Goal: Task Accomplishment & Management: Complete application form

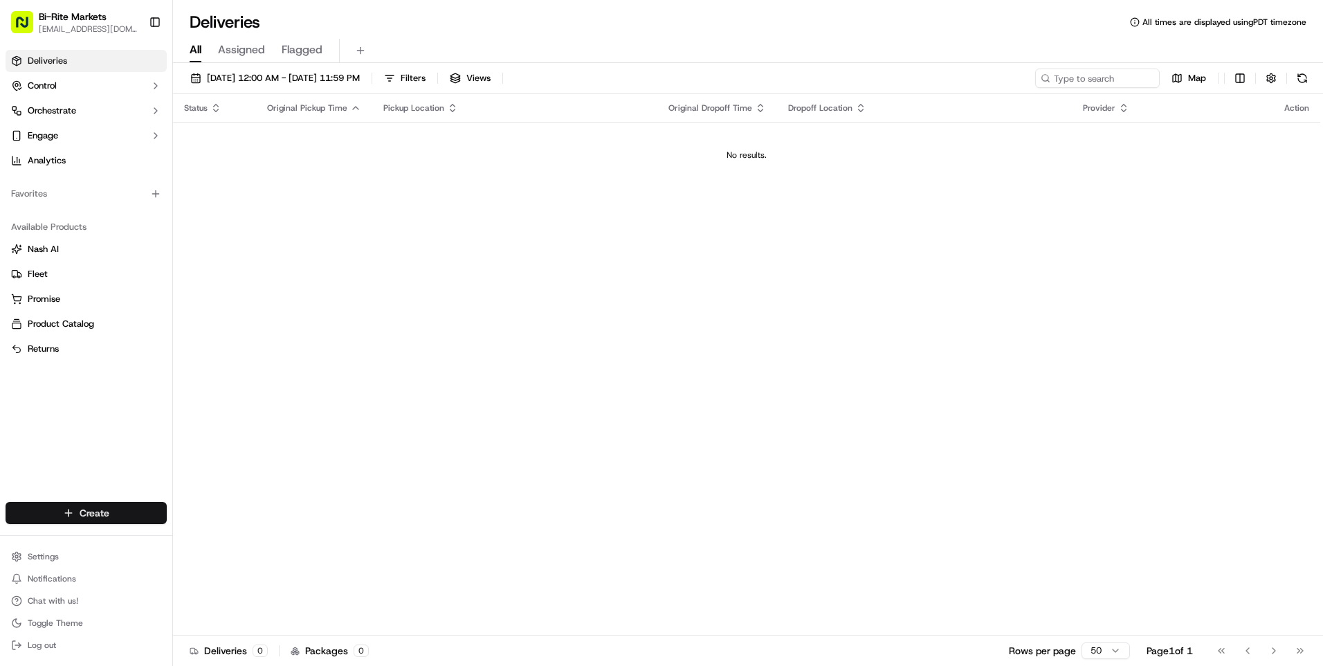
click at [93, 514] on html "Bi-Rite Markets divis_delivery@biritemarket.com Toggle Sidebar Deliveries Contr…" at bounding box center [661, 333] width 1323 height 666
click at [213, 536] on link "Delivery" at bounding box center [250, 538] width 154 height 25
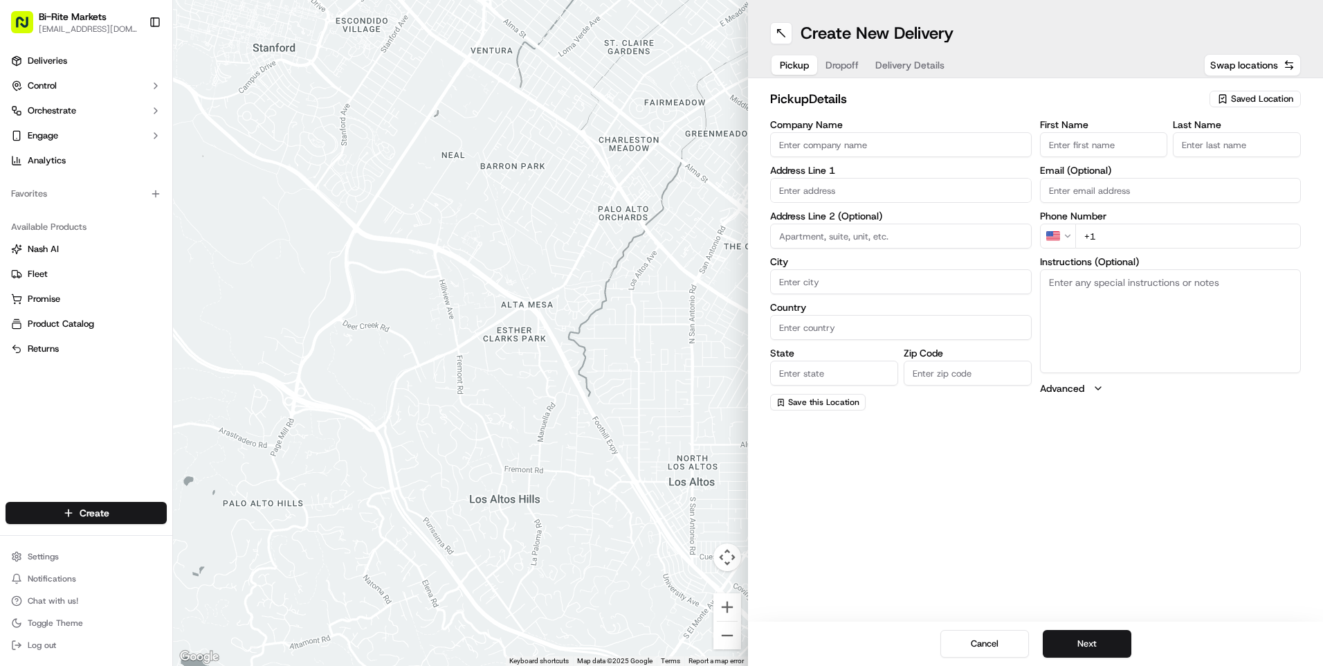
click at [1253, 95] on span "Saved Location" at bounding box center [1262, 99] width 62 height 12
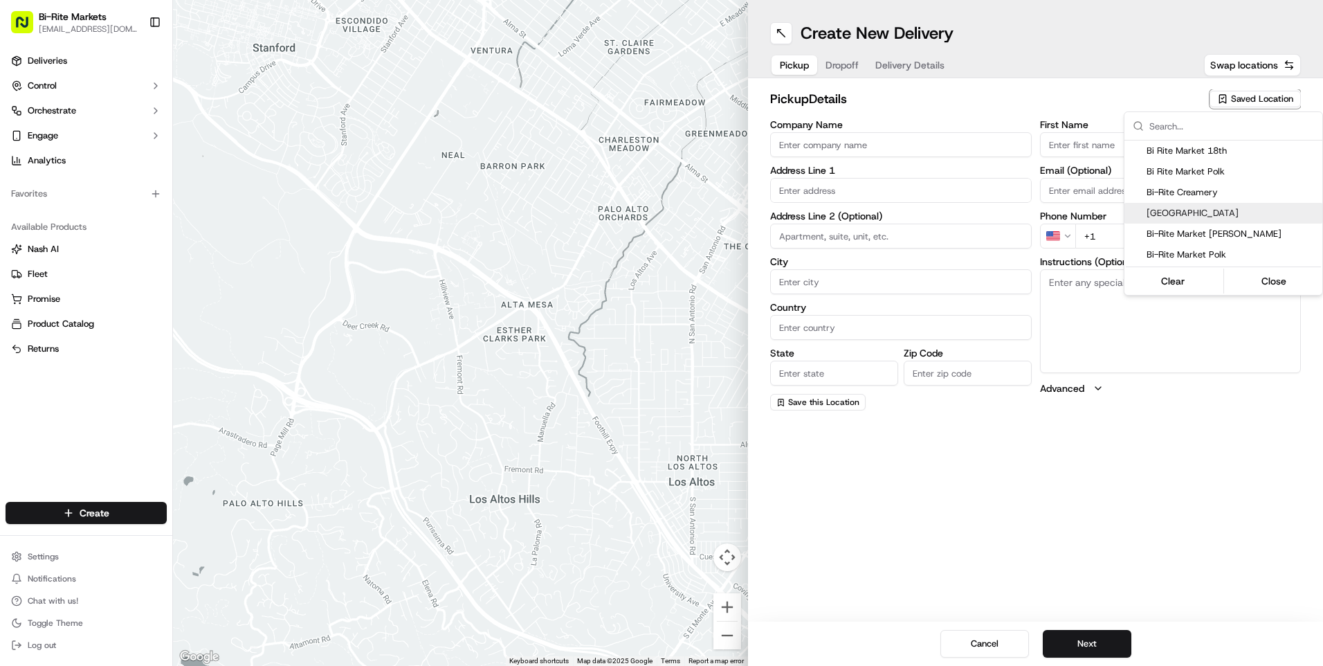
click at [1235, 215] on span "Bi-Rite Market 18th Street" at bounding box center [1232, 213] width 170 height 12
type input "Bi-Rite Market 18th Street"
type input "3639 18th St"
type input "San Francisco"
type input "US"
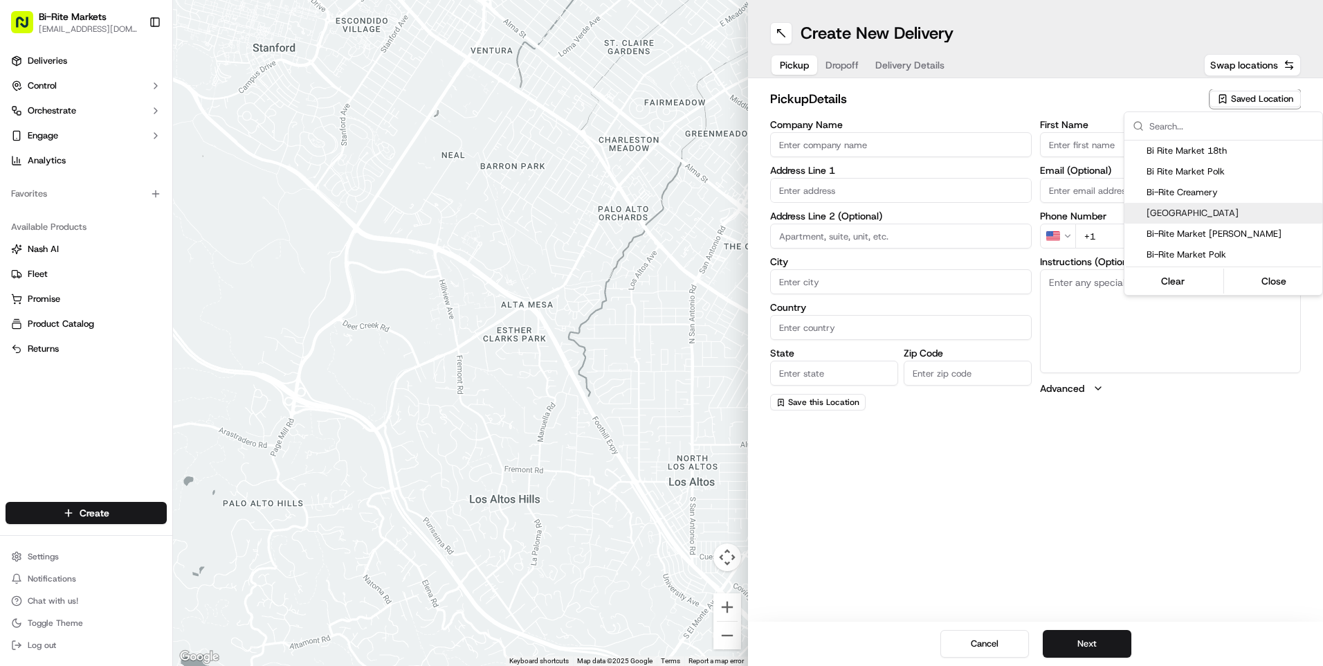
type input "CA"
type input "94110"
type input "Manager"
type input "Manager-On-Duty"
type input "+1 415 626 1364"
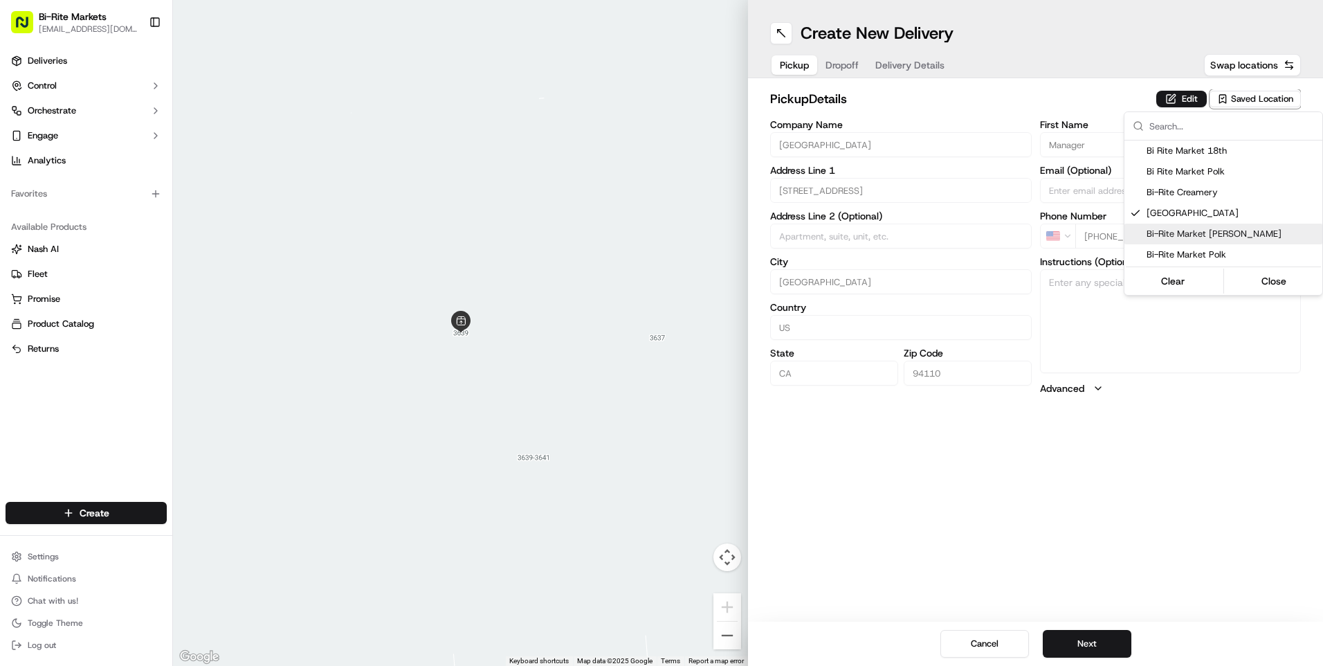
click at [841, 64] on html "Bi-Rite Markets divis_delivery@biritemarket.com Toggle Sidebar Deliveries Contr…" at bounding box center [661, 333] width 1323 height 666
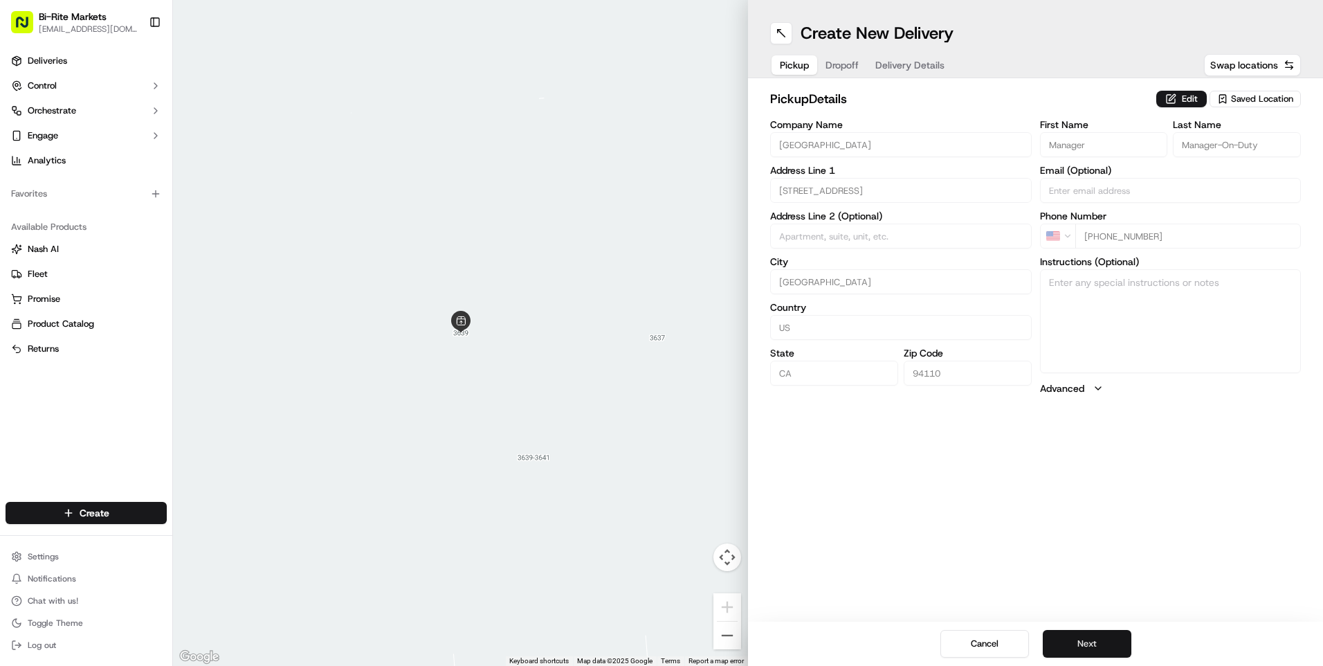
click at [1086, 642] on button "Next" at bounding box center [1087, 644] width 89 height 28
click at [1257, 95] on span "Saved Location" at bounding box center [1262, 99] width 62 height 12
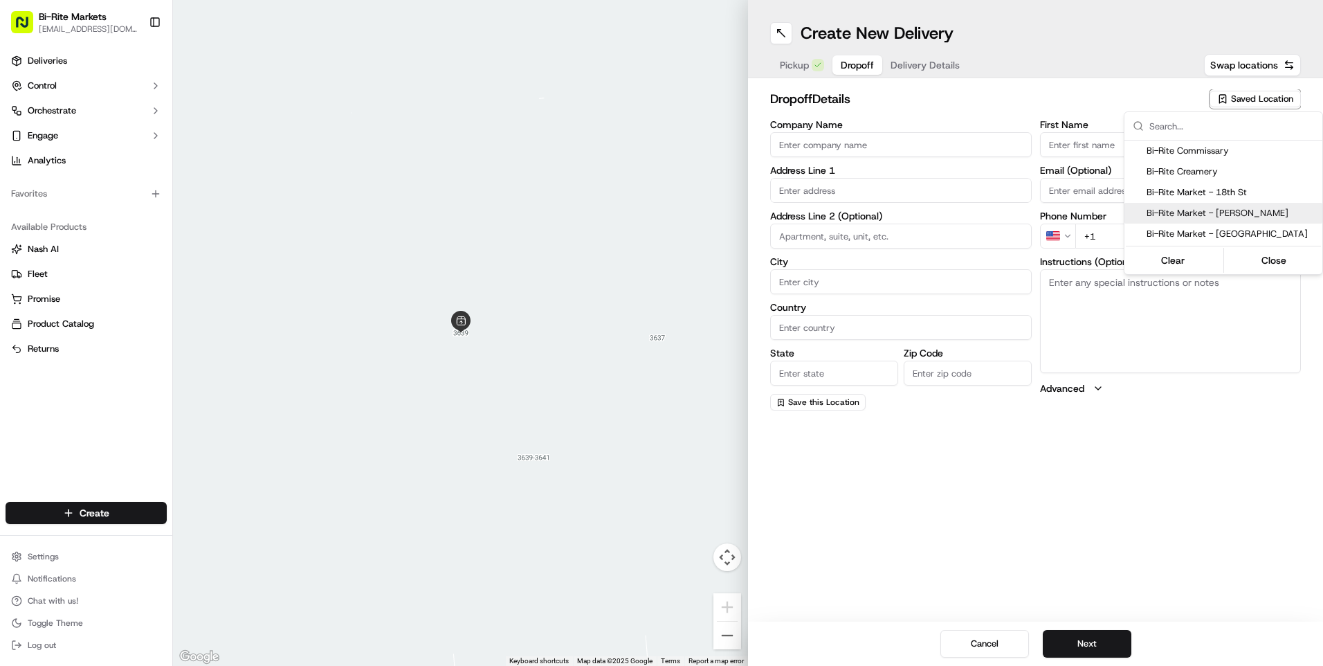
click at [1189, 210] on span "Bi-Rite Market - Divis" at bounding box center [1232, 213] width 170 height 12
type input "Bi-Rite Market - Divis"
type input "550 Divisadero St"
type input "San Francisco"
type input "US"
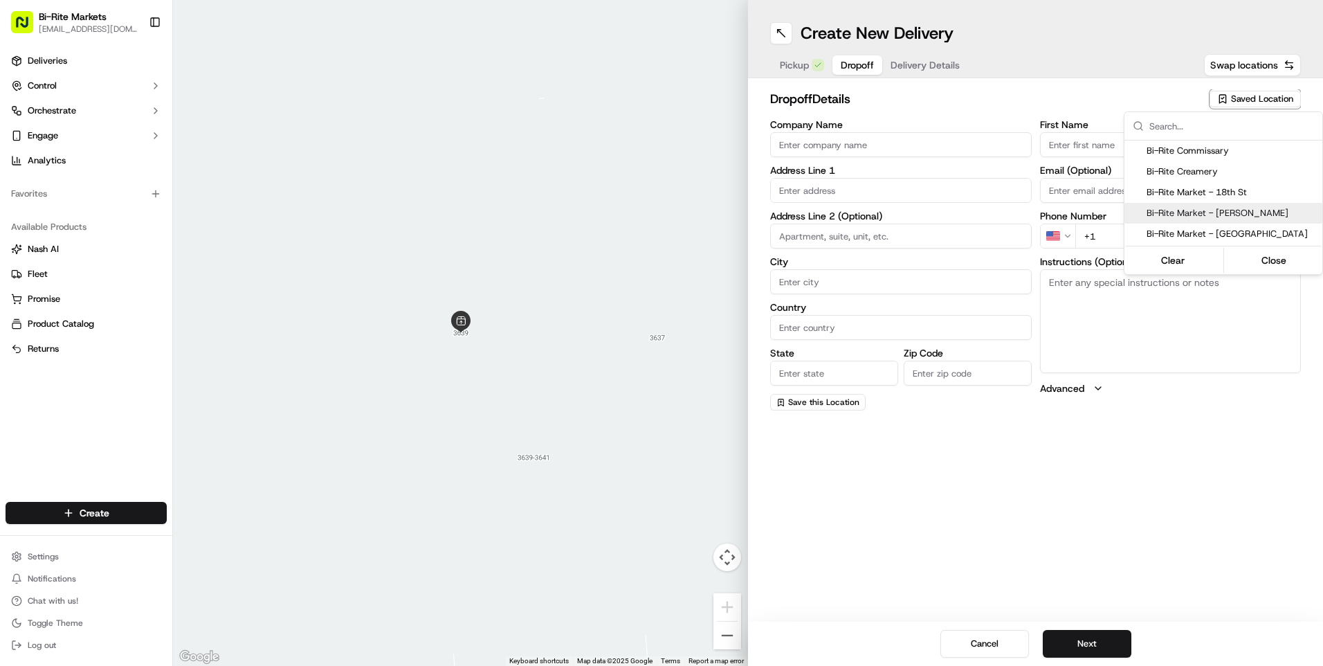
type input "CA"
type input "94117"
type input "Manager"
type input "On Duty"
type input "+1 415 470 5371"
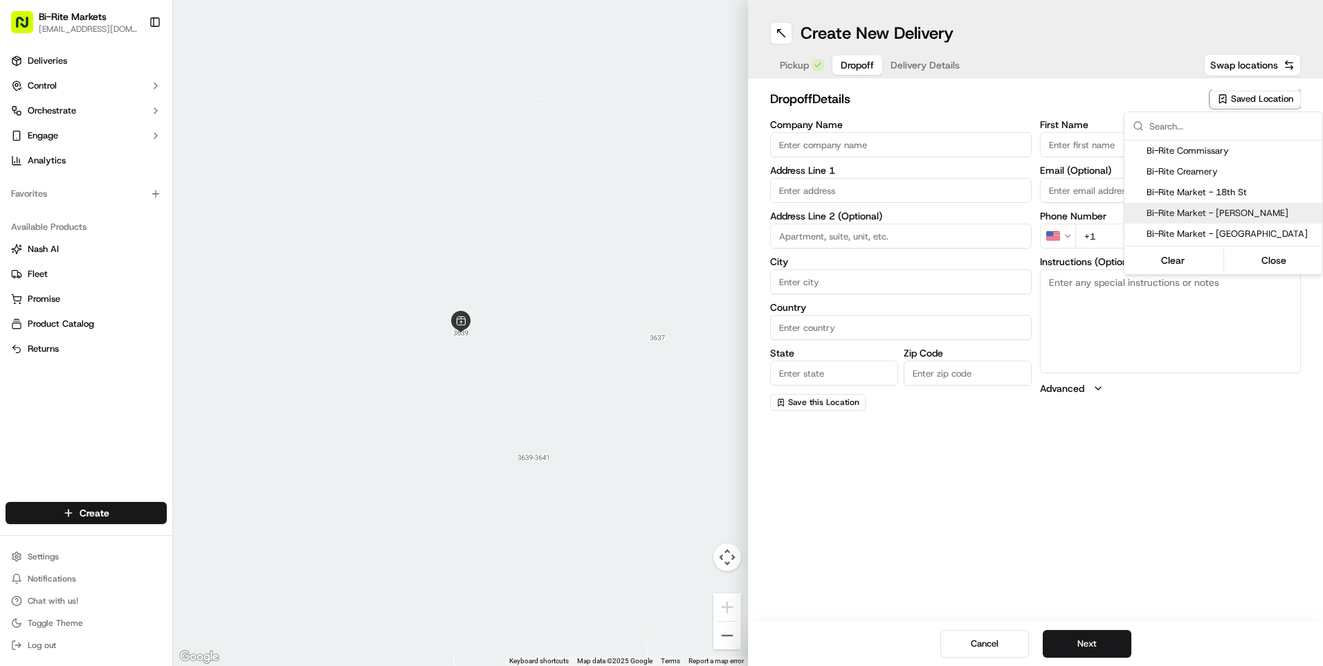
type textarea "Enter through the front door and ask for a manager to receive the order."
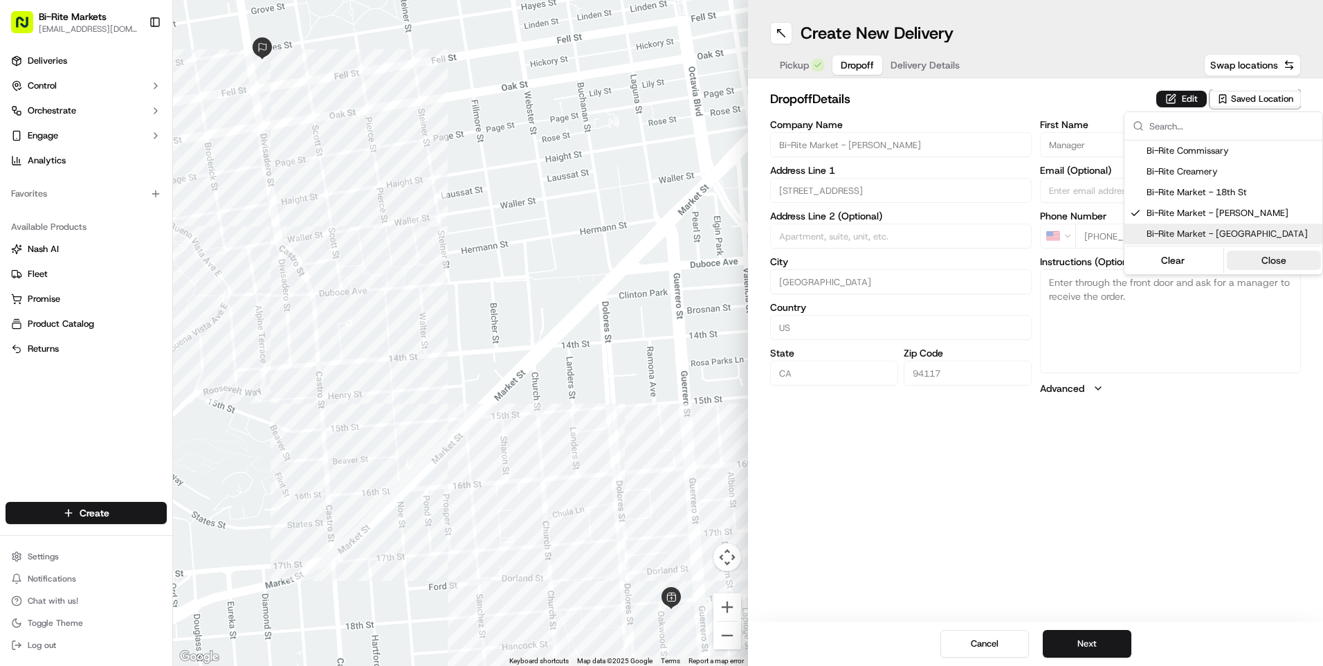
click at [1289, 263] on button "Close" at bounding box center [1274, 260] width 95 height 19
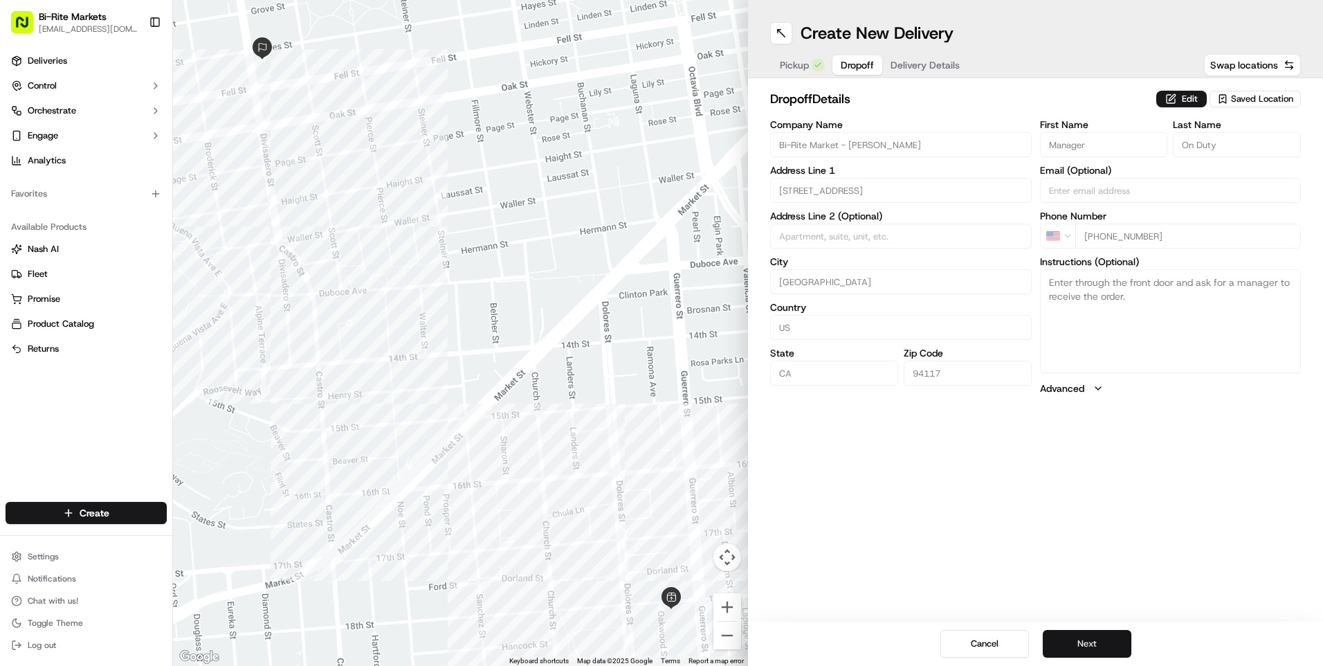
click at [1089, 640] on button "Next" at bounding box center [1087, 644] width 89 height 28
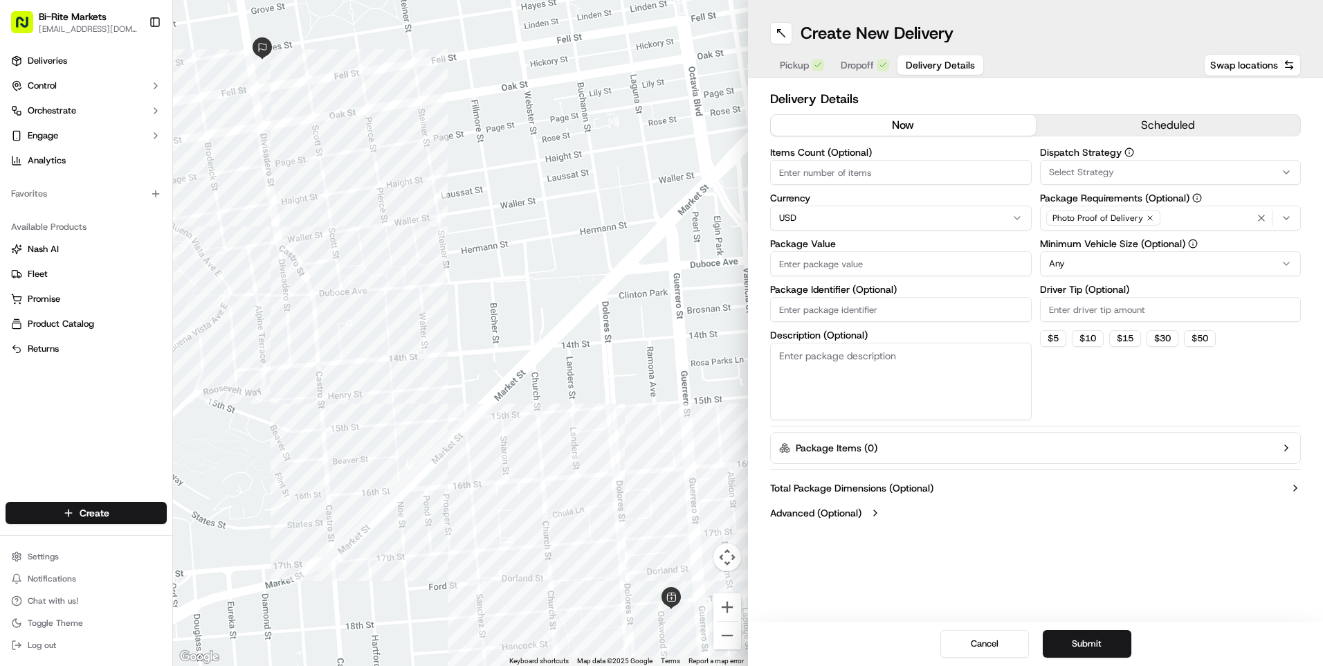
click at [868, 180] on input "Items Count (Optional)" at bounding box center [901, 172] width 262 height 25
type input "1"
click at [874, 264] on input "Package Value" at bounding box center [901, 263] width 262 height 25
type input "1"
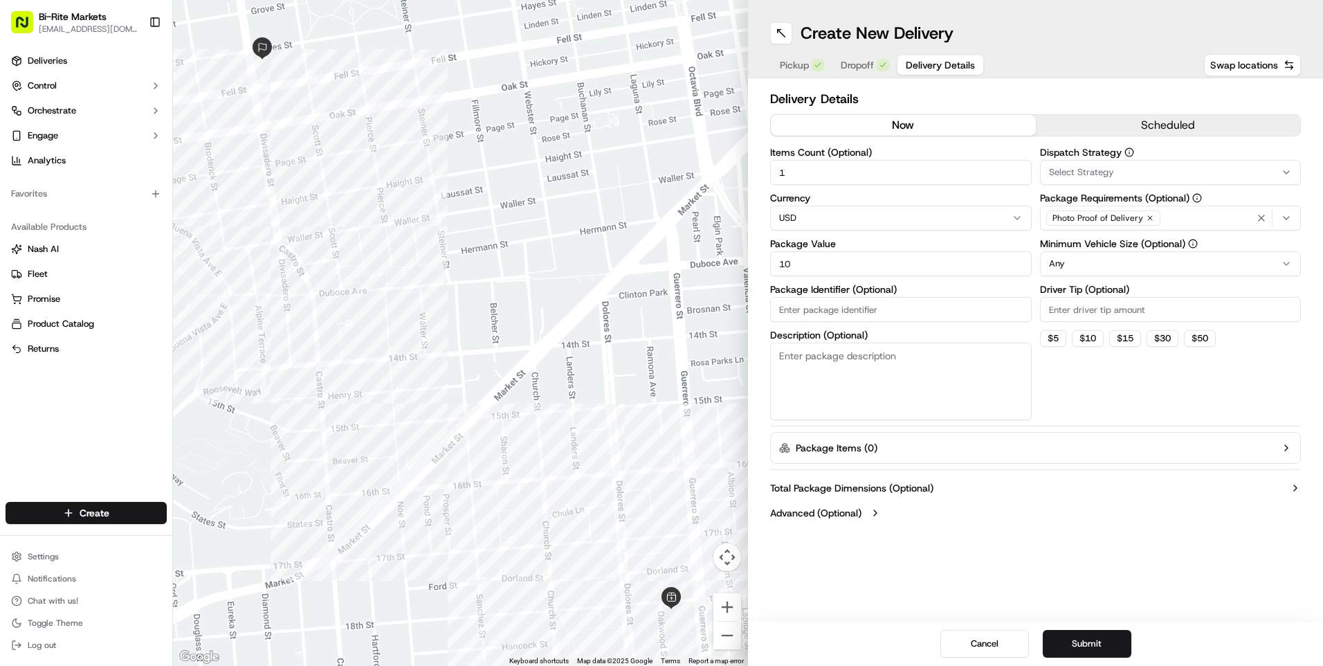
type input "10"
click at [844, 365] on textarea "Description (Optional)" at bounding box center [901, 382] width 262 height 78
type textarea "SANDWICH CARDS FOR FOH BRD"
click at [1288, 264] on html "Bi-Rite Markets divis_delivery@biritemarket.com Toggle Sidebar Deliveries Contr…" at bounding box center [661, 333] width 1323 height 666
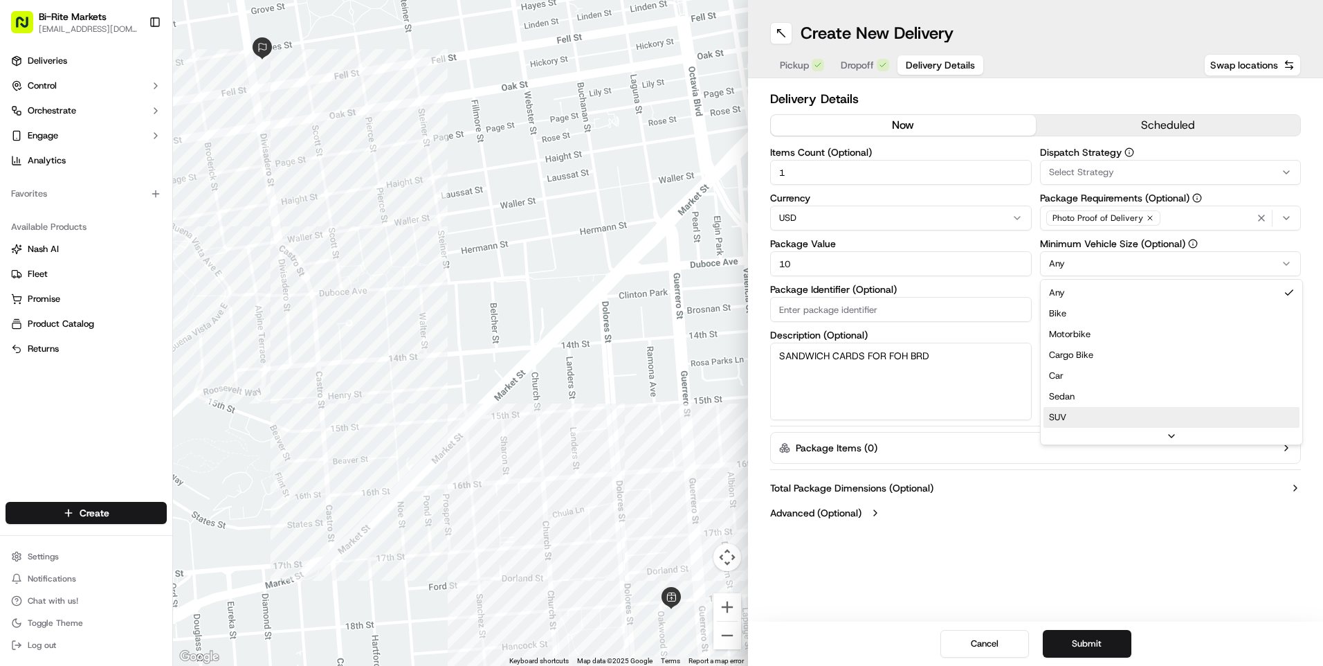
scroll to position [42, 0]
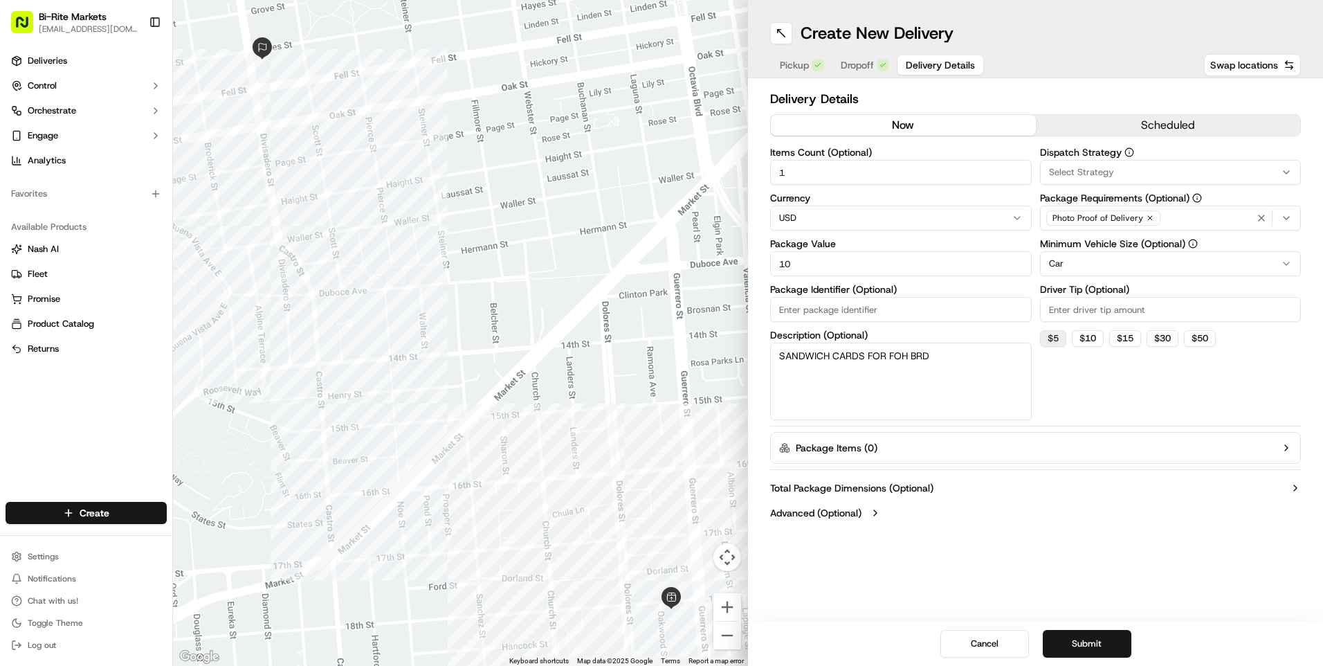
click at [1053, 340] on button "$ 5" at bounding box center [1053, 338] width 26 height 17
type input "5"
click at [1286, 172] on icon "button" at bounding box center [1286, 172] width 11 height 11
click at [1114, 245] on span "Auto-assign" at bounding box center [1148, 248] width 170 height 12
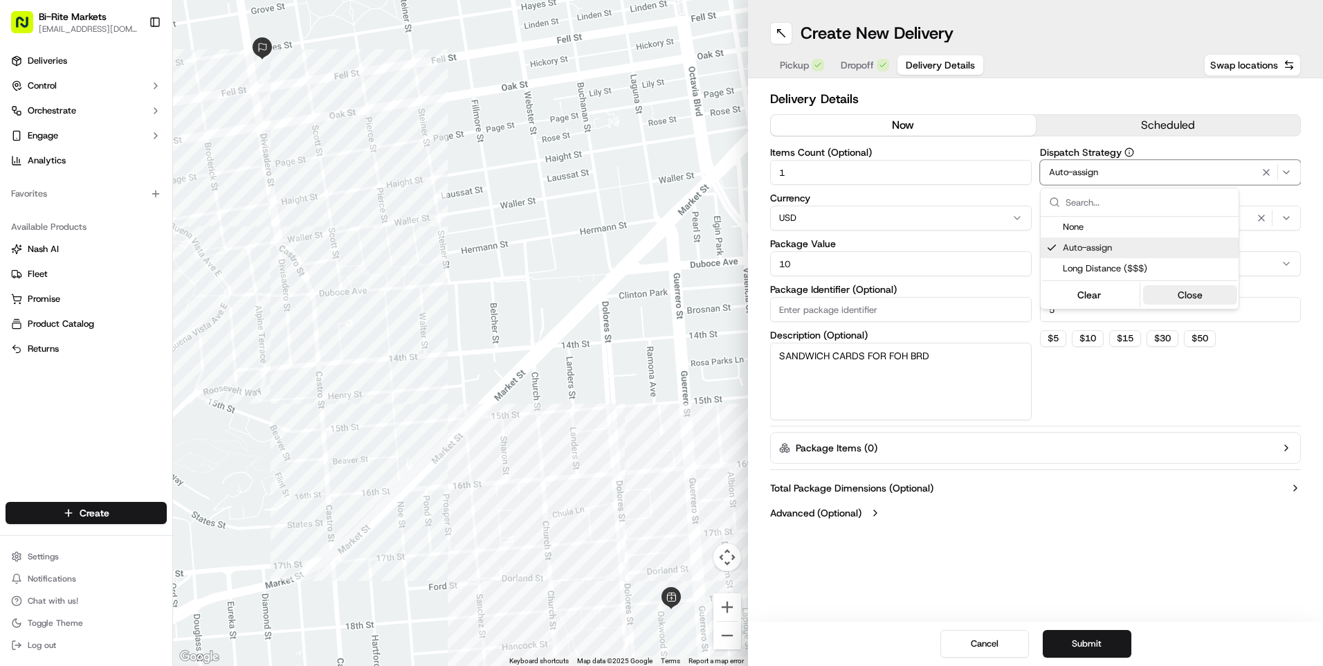
click at [1194, 291] on button "Close" at bounding box center [1190, 294] width 95 height 19
click at [1088, 644] on button "Submit" at bounding box center [1087, 644] width 89 height 28
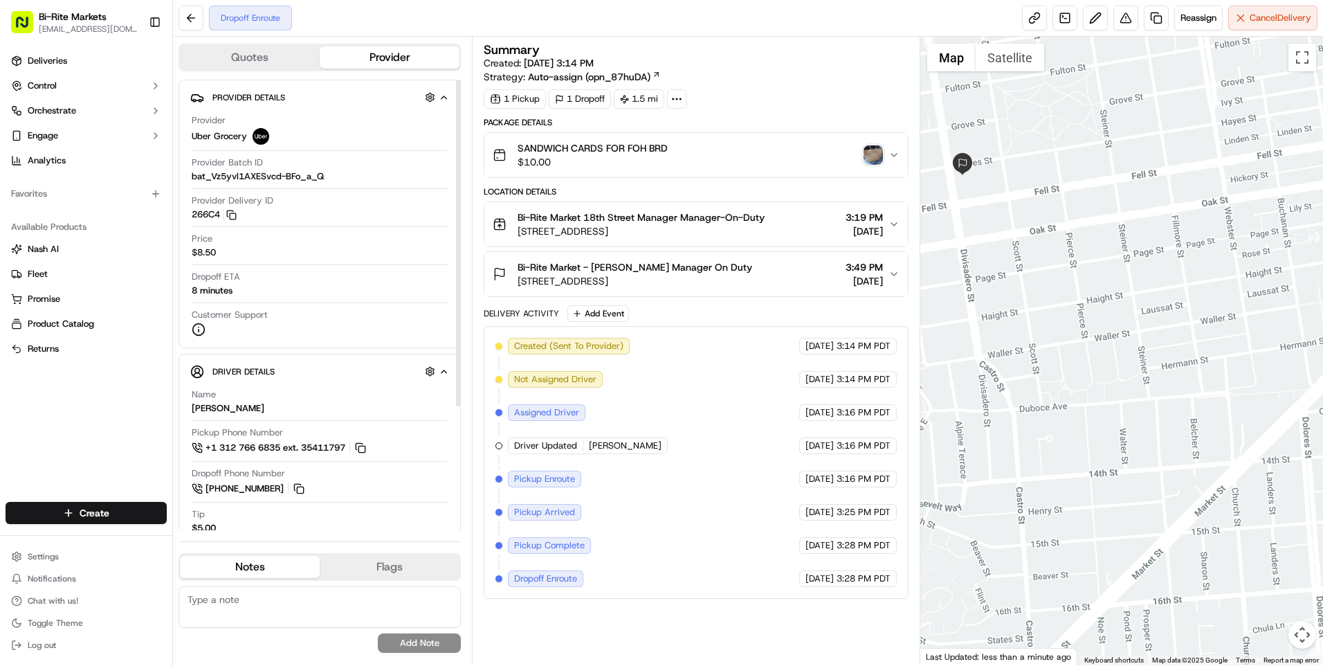
scroll to position [171, 0]
